Goal: Task Accomplishment & Management: Use online tool/utility

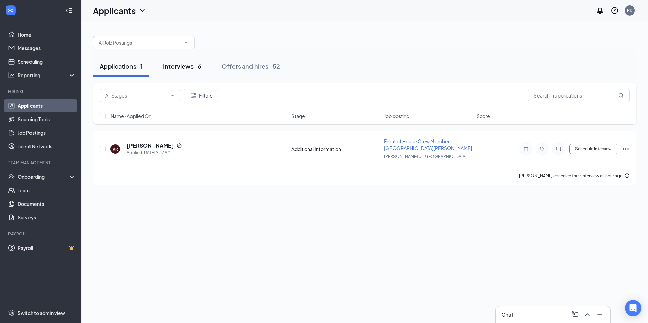
click at [189, 66] on div "Interviews · 6" at bounding box center [182, 66] width 38 height 8
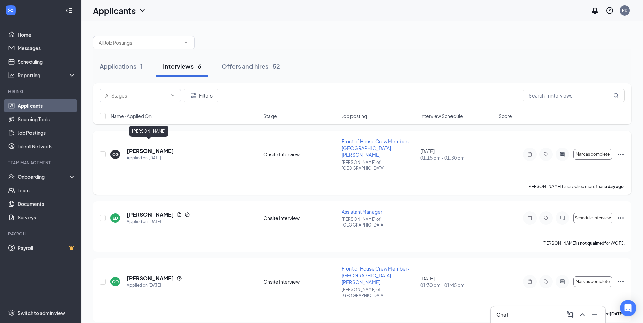
click at [154, 147] on h5 "[PERSON_NAME]" at bounding box center [150, 150] width 47 height 7
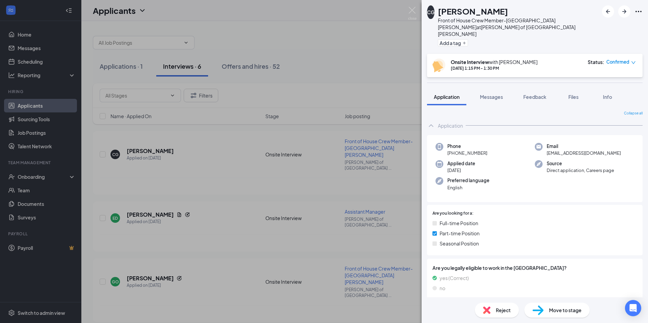
click at [639, 10] on icon "Ellipses" at bounding box center [638, 11] width 8 height 8
click at [604, 28] on link "View full application" at bounding box center [601, 27] width 73 height 7
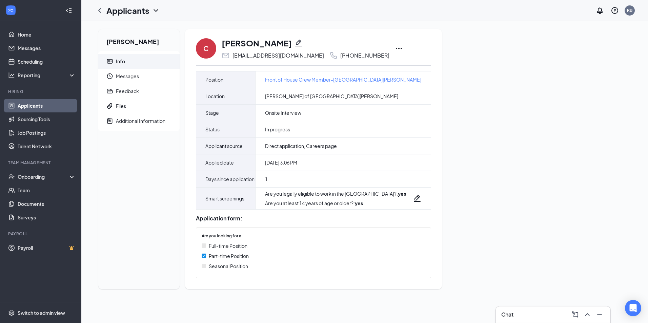
click at [395, 49] on icon "Ellipses" at bounding box center [399, 48] width 8 height 8
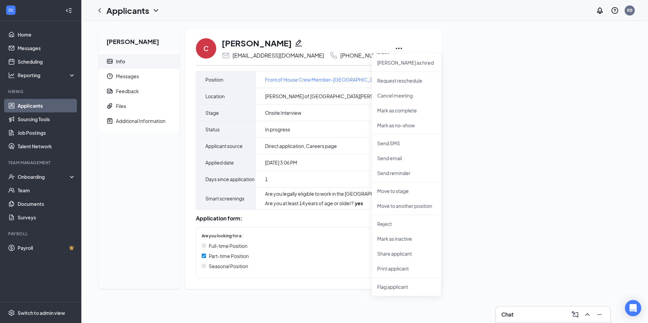
click at [469, 131] on div "Christy Grove Info Messages Feedback Files Additional Information C Christy Gro…" at bounding box center [364, 162] width 543 height 266
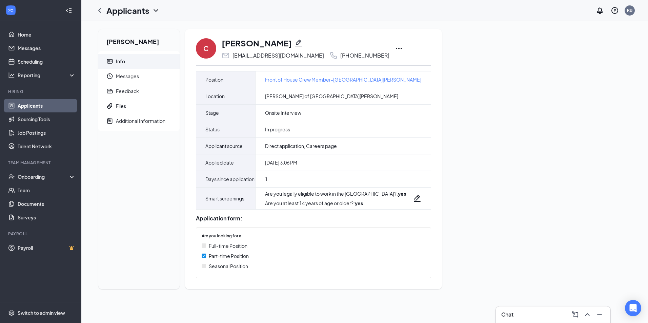
click at [395, 48] on icon "Ellipses" at bounding box center [399, 48] width 8 height 8
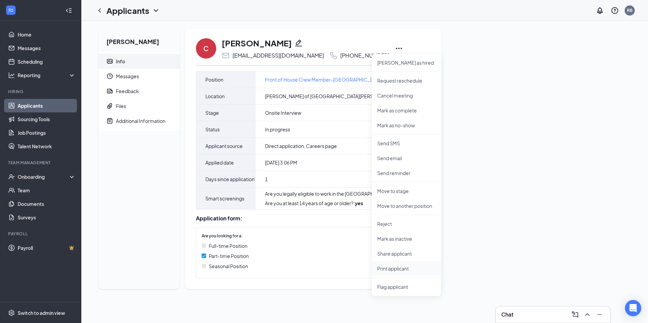
click at [400, 269] on p "Print applicant" at bounding box center [406, 268] width 58 height 7
